Goal: Transaction & Acquisition: Purchase product/service

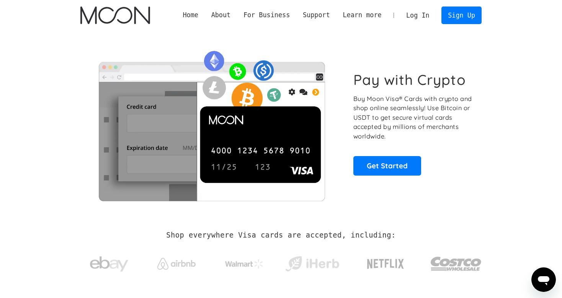
click at [434, 19] on link "Log In" at bounding box center [417, 15] width 36 height 17
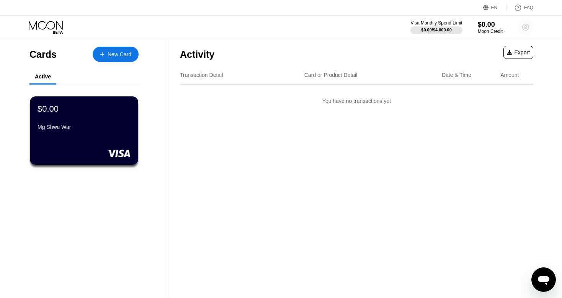
click at [523, 31] on circle at bounding box center [525, 27] width 15 height 15
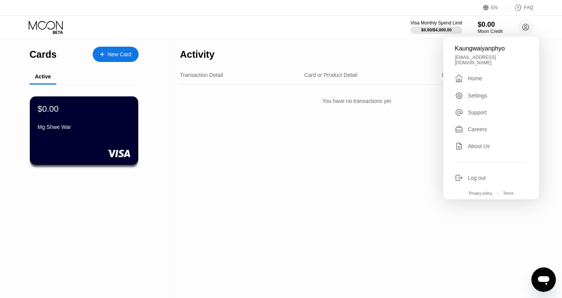
click at [360, 128] on div "Activity Export Transaction Detail Card or Product Detail Date & Time Amount Yo…" at bounding box center [356, 168] width 376 height 259
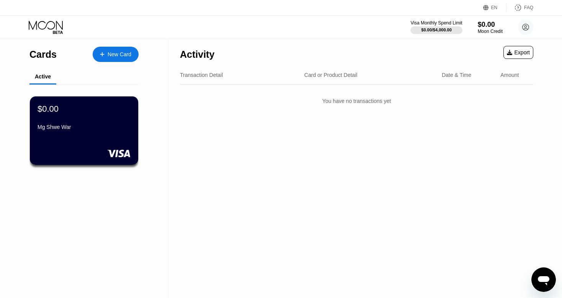
click at [46, 113] on div "$0.00" at bounding box center [47, 109] width 21 height 10
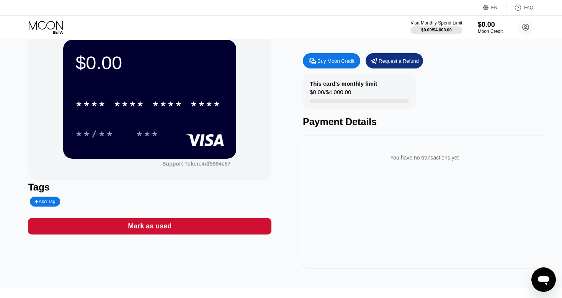
scroll to position [23, 0]
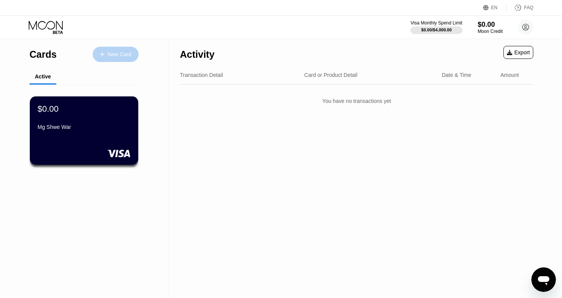
click at [123, 53] on div "New Card" at bounding box center [119, 54] width 24 height 7
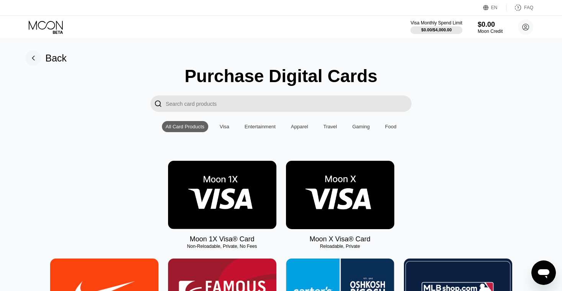
scroll to position [43, 0]
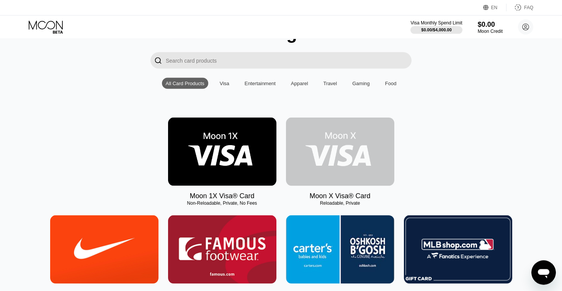
click at [313, 146] on img at bounding box center [340, 152] width 108 height 68
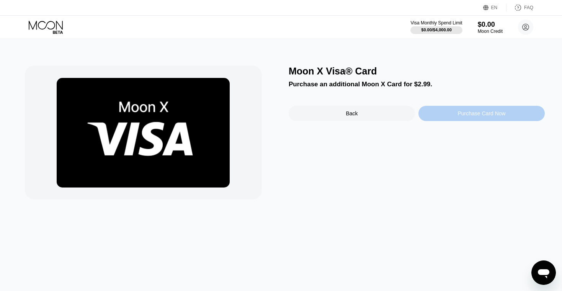
click at [433, 114] on div "Purchase Card Now" at bounding box center [481, 113] width 126 height 15
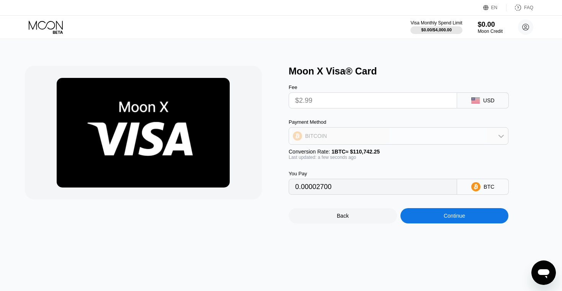
click at [473, 138] on div "BITCOIN" at bounding box center [398, 136] width 219 height 15
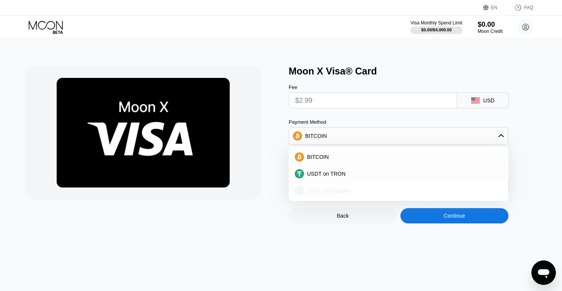
click at [356, 194] on div "USDC on Polygon" at bounding box center [403, 191] width 198 height 6
type input "2.99000000"
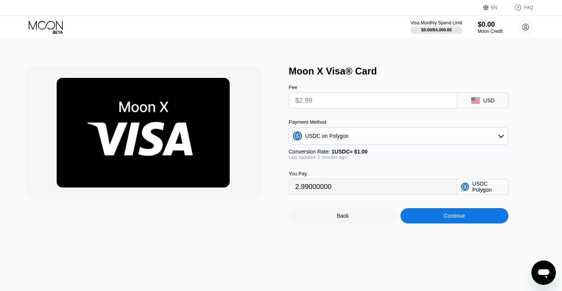
click at [483, 103] on div "USD" at bounding box center [483, 101] width 52 height 16
click at [469, 103] on div "USD" at bounding box center [483, 101] width 52 height 16
click at [412, 142] on div "USDC on Polygon" at bounding box center [398, 136] width 219 height 15
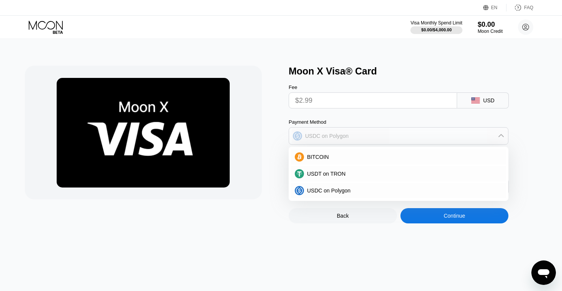
click at [412, 142] on div "USDC on Polygon" at bounding box center [398, 136] width 219 height 15
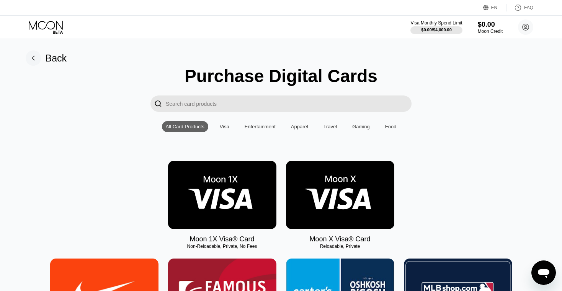
click at [215, 190] on img at bounding box center [222, 195] width 108 height 68
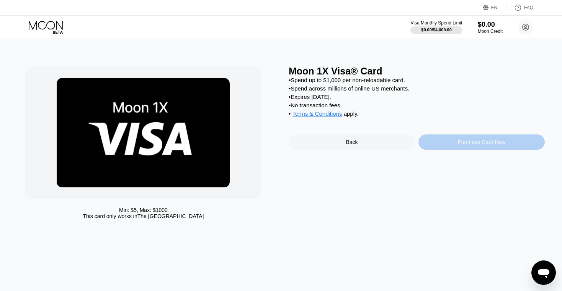
click at [446, 146] on div "Purchase Card Now" at bounding box center [481, 142] width 126 height 15
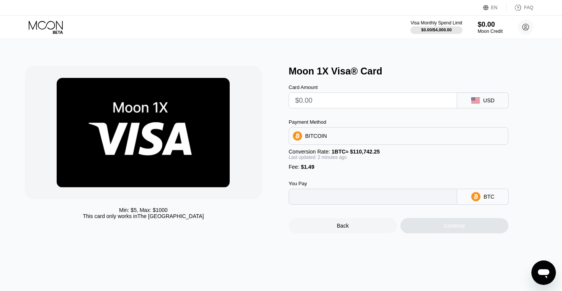
type input "0"
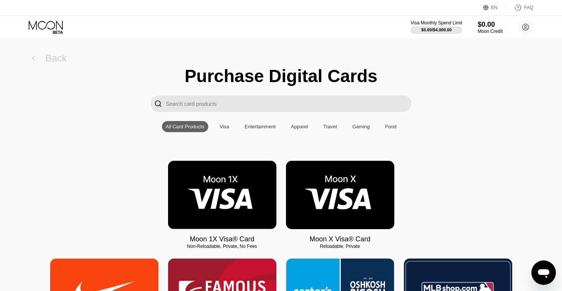
click at [37, 58] on rect at bounding box center [33, 57] width 15 height 15
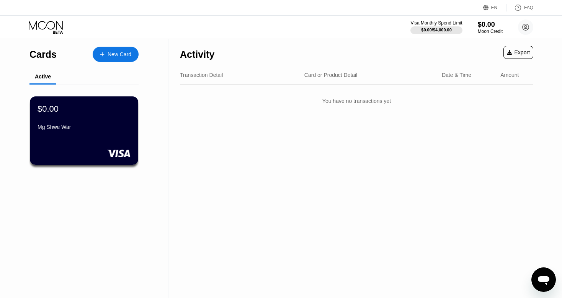
click at [57, 133] on div "Mg Shwe War" at bounding box center [83, 128] width 93 height 9
click at [338, 75] on div "Card or Product Detail" at bounding box center [330, 75] width 53 height 6
click at [191, 78] on div "Transaction Detail" at bounding box center [201, 75] width 43 height 6
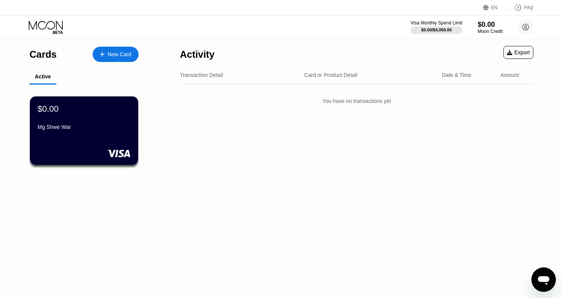
click at [191, 78] on div "Transaction Detail" at bounding box center [201, 75] width 43 height 6
click at [75, 145] on div "$0.00 Mg Shwe War" at bounding box center [83, 130] width 109 height 69
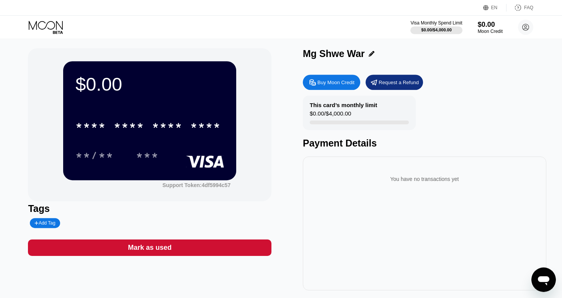
scroll to position [2, 0]
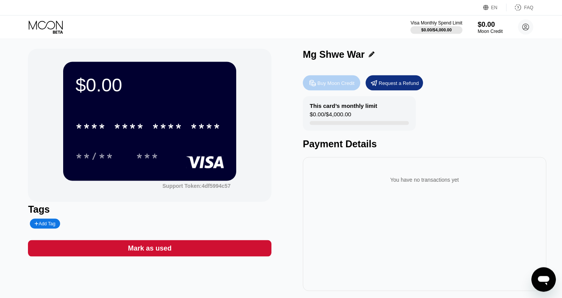
click at [330, 84] on div "Buy Moon Credit" at bounding box center [335, 83] width 37 height 7
type input "0"
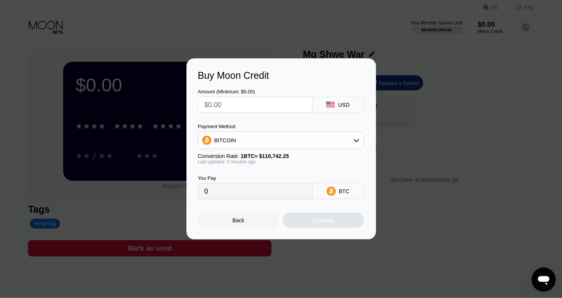
click at [288, 106] on input "text" at bounding box center [254, 104] width 101 height 15
type input "$5"
type input "0.00004515"
type input "$5"
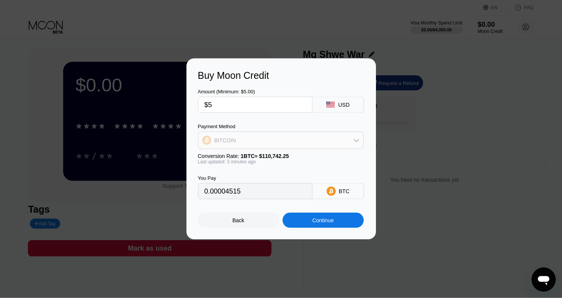
click at [326, 143] on div "BITCOIN" at bounding box center [280, 140] width 165 height 15
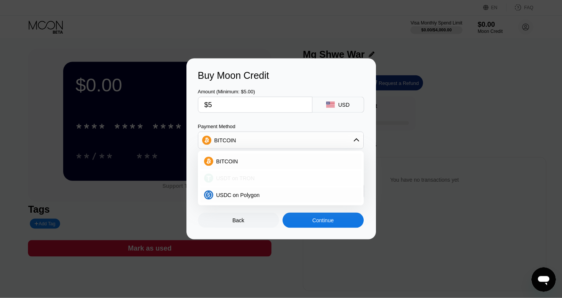
click at [282, 175] on div "USDT on TRON" at bounding box center [280, 178] width 161 height 15
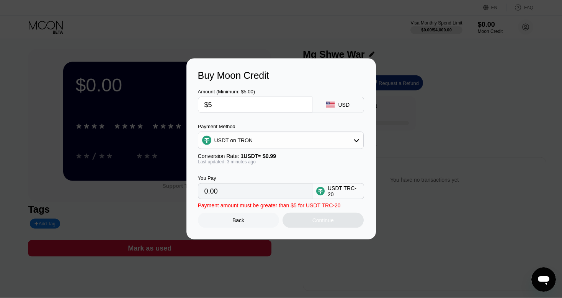
type input "5.05"
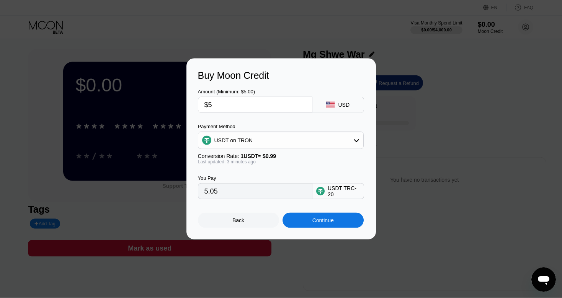
click at [336, 194] on div "USDT TRC-20" at bounding box center [343, 191] width 32 height 12
click at [326, 223] on div "Continue" at bounding box center [322, 220] width 21 height 6
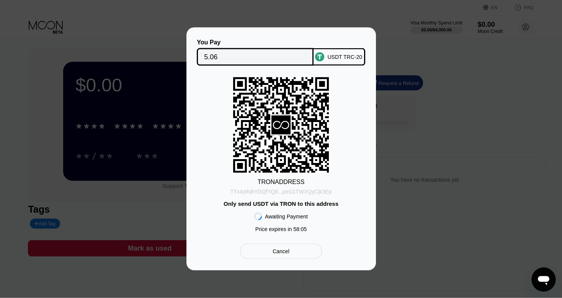
click at [269, 192] on div "TTx4ytNBYDQfYQ8...peG1TWXQyCjk3Ep" at bounding box center [280, 192] width 101 height 6
click at [278, 250] on div "Cancel" at bounding box center [280, 251] width 81 height 15
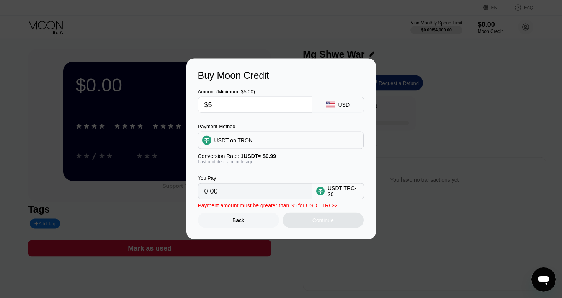
type input "5.05"
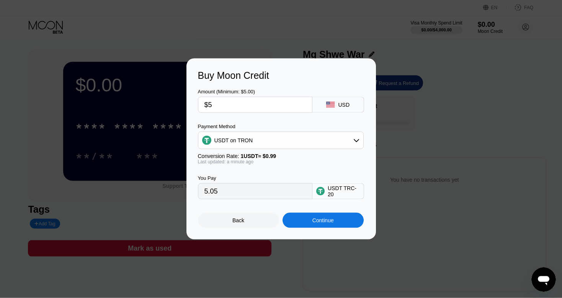
click at [337, 137] on div "USDT on TRON" at bounding box center [280, 140] width 165 height 15
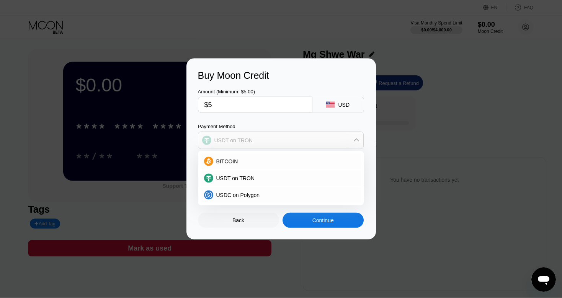
click at [337, 137] on div "USDT on TRON" at bounding box center [280, 140] width 165 height 15
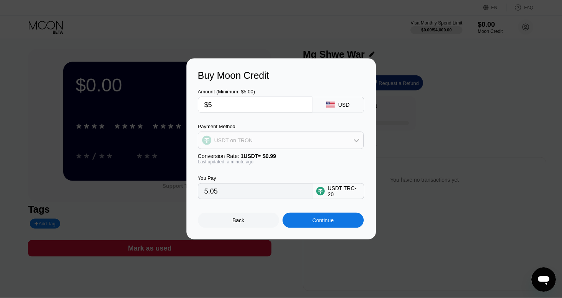
click at [337, 137] on div "USDT on TRON" at bounding box center [280, 140] width 165 height 15
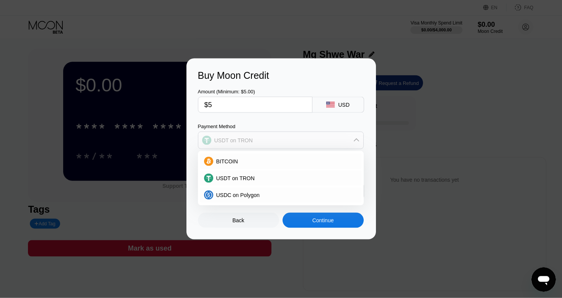
click at [337, 137] on div "USDT on TRON" at bounding box center [280, 140] width 165 height 15
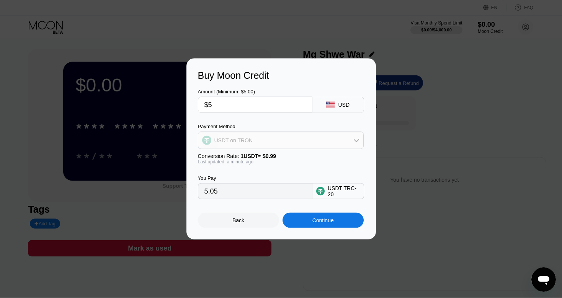
click at [340, 142] on div "USDT on TRON" at bounding box center [280, 140] width 165 height 15
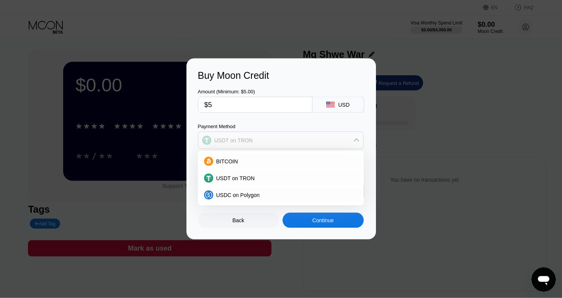
click at [340, 142] on div "USDT on TRON" at bounding box center [280, 140] width 165 height 15
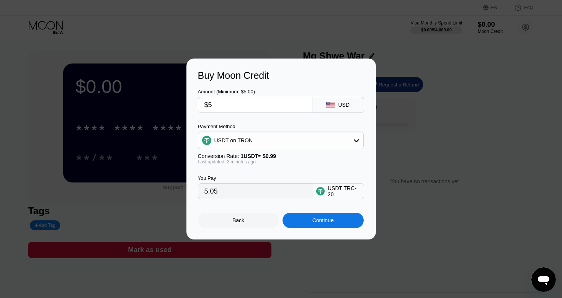
click at [497, 105] on div "Buy Moon Credit Amount (Minimum: $5.00) $5 USD Payment Method USDT on TRON Conv…" at bounding box center [281, 149] width 562 height 181
click at [237, 218] on div "Back" at bounding box center [238, 220] width 81 height 15
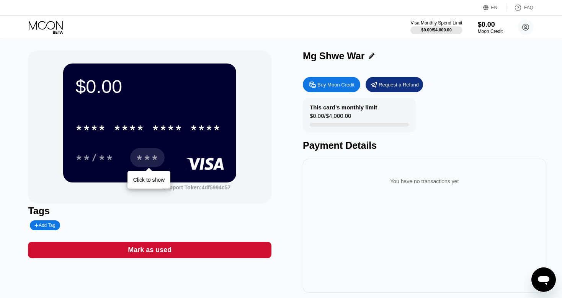
click at [149, 159] on div "***" at bounding box center [147, 159] width 23 height 12
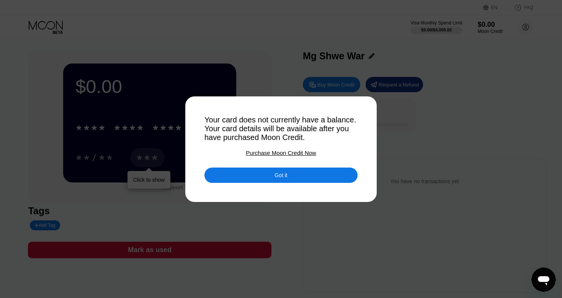
click at [239, 171] on div "Got it" at bounding box center [280, 175] width 153 height 15
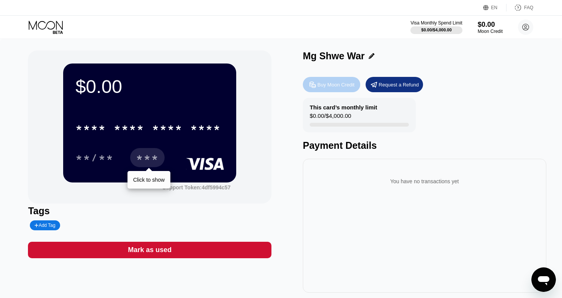
click at [338, 83] on div "Buy Moon Credit" at bounding box center [335, 84] width 37 height 7
type input "5.05"
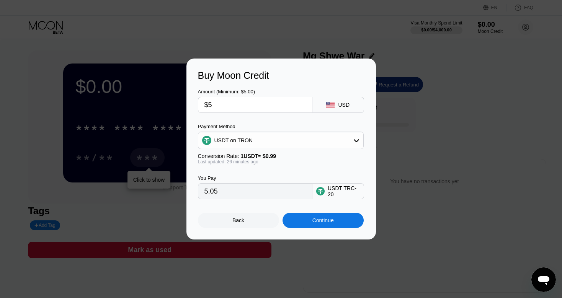
click at [301, 142] on div "USDT on TRON" at bounding box center [280, 140] width 165 height 15
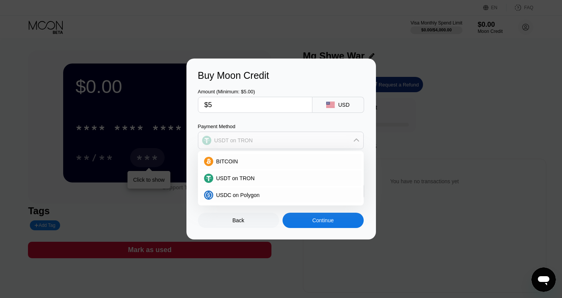
click at [301, 142] on div "USDT on TRON" at bounding box center [280, 140] width 165 height 15
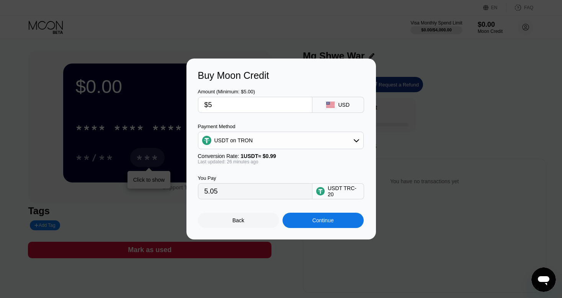
click at [339, 104] on div "USD" at bounding box center [343, 105] width 11 height 6
click at [328, 105] on icon at bounding box center [330, 105] width 8 height 6
click at [272, 141] on div "USDT on TRON" at bounding box center [280, 140] width 165 height 15
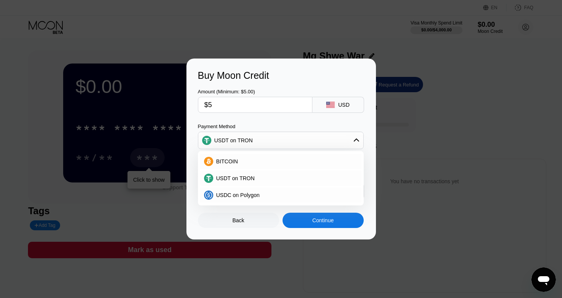
click at [273, 119] on div "Amount (Minimum: $5.00) $5 USD Payment Method USDT on TRON BITCOIN USDT on TRON…" at bounding box center [281, 140] width 166 height 118
click at [323, 115] on div "Amount (Minimum: $5.00) $5 USD Payment Method USDT on TRON BITCOIN USDT on TRON…" at bounding box center [281, 140] width 166 height 118
click at [260, 181] on div "USDT on TRON" at bounding box center [285, 178] width 144 height 6
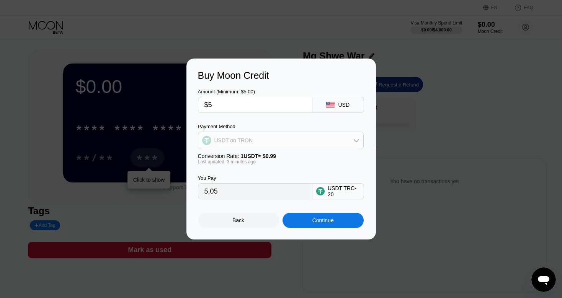
click at [353, 143] on div "USDT on TRON" at bounding box center [280, 140] width 165 height 15
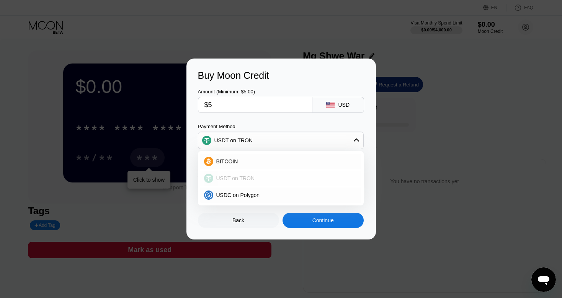
click at [324, 176] on div "USDT on TRON" at bounding box center [285, 178] width 144 height 6
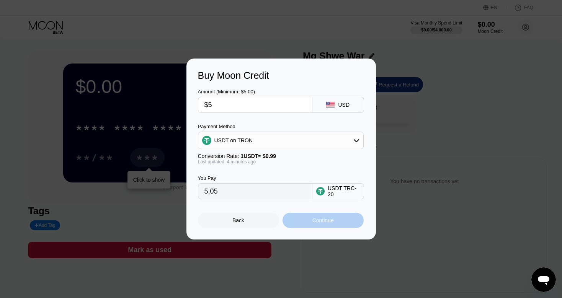
click at [348, 224] on div "Continue" at bounding box center [322, 220] width 81 height 15
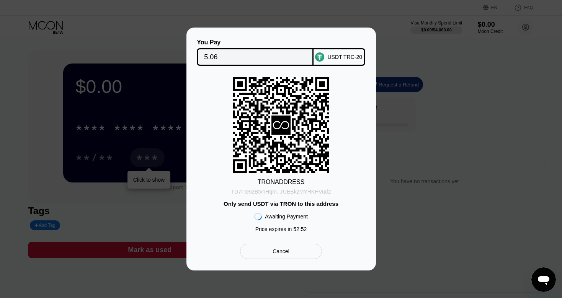
click at [265, 191] on div "TD7Fte5zBtxhHqm...rUEBkzMYHKHVud2" at bounding box center [281, 192] width 100 height 6
click at [280, 252] on div "Cancel" at bounding box center [280, 251] width 17 height 7
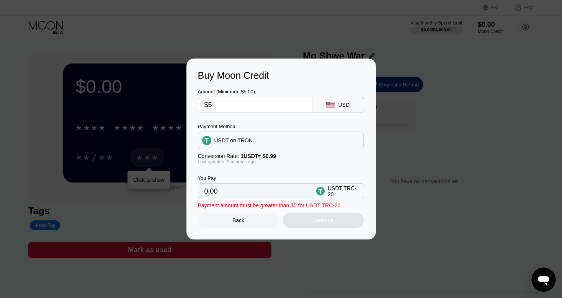
type input "5.05"
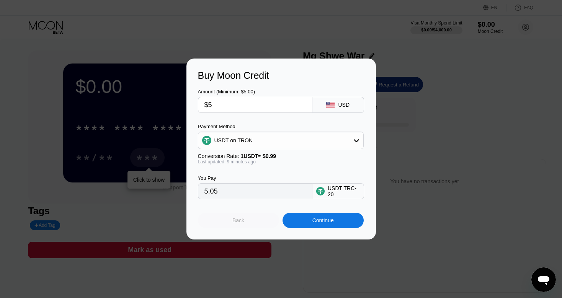
click at [235, 223] on div "Back" at bounding box center [238, 220] width 12 height 6
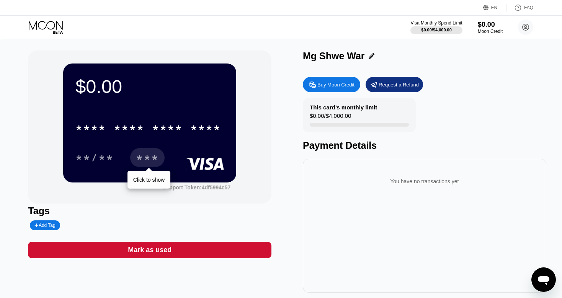
scroll to position [9, 0]
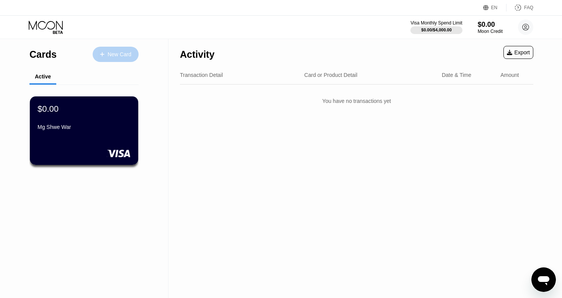
click at [104, 56] on icon at bounding box center [102, 54] width 5 height 5
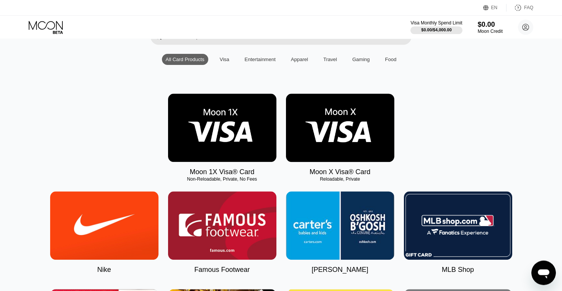
scroll to position [69, 0]
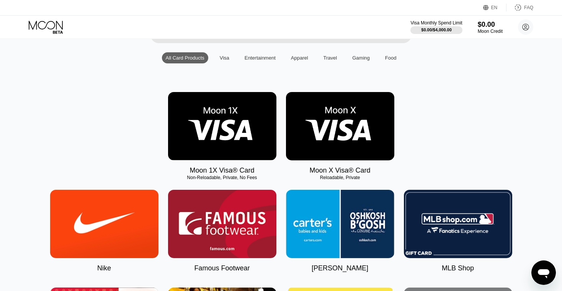
click at [206, 135] on img at bounding box center [222, 126] width 108 height 68
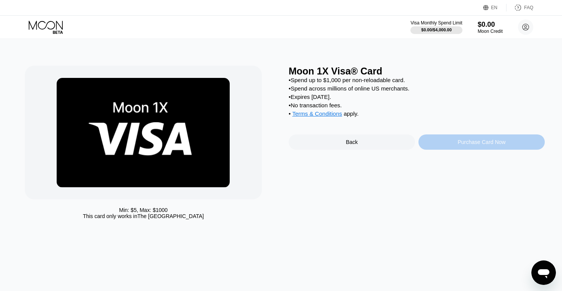
click at [440, 150] on div "Purchase Card Now" at bounding box center [481, 142] width 126 height 15
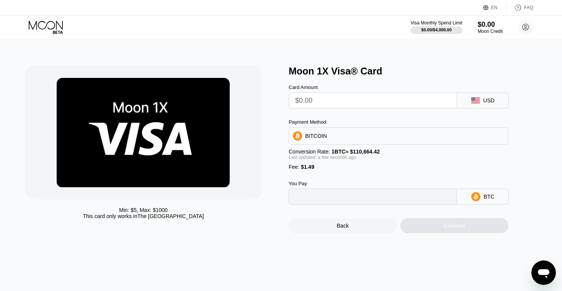
type input "0"
click at [313, 106] on input "text" at bounding box center [372, 100] width 155 height 15
type input "$1"
type input "0.00002251"
type input "0"
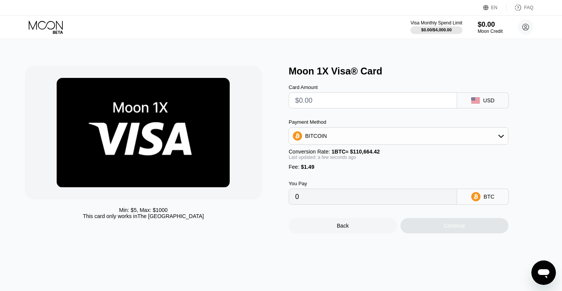
type input "$5"
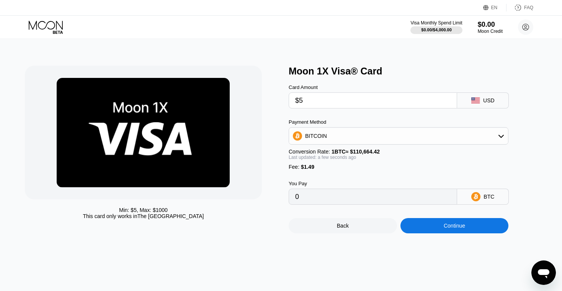
type input "0.00005865"
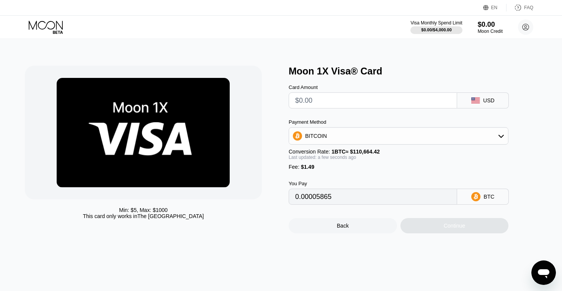
type input "0"
type input "$2"
type input "0.00003154"
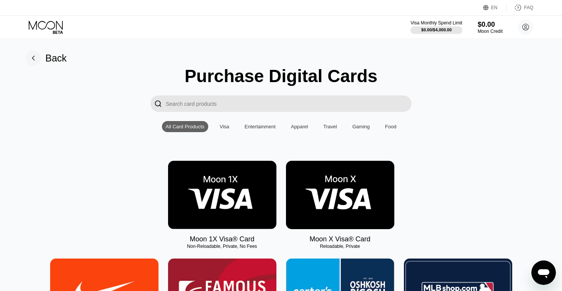
click at [320, 187] on img at bounding box center [340, 195] width 108 height 68
